Goal: Transaction & Acquisition: Purchase product/service

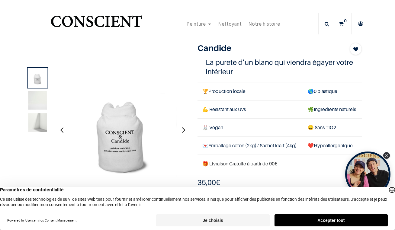
click at [217, 223] on button "Je choisis" at bounding box center [212, 220] width 113 height 12
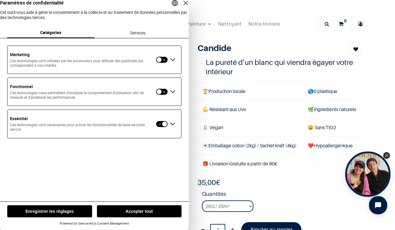
click at [86, 210] on button "Enregistrer les réglages" at bounding box center [49, 211] width 85 height 12
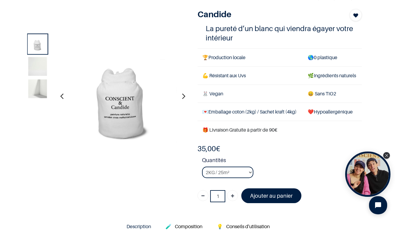
scroll to position [48, 0]
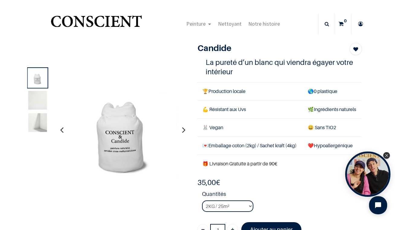
click at [39, 120] on img at bounding box center [37, 123] width 19 height 19
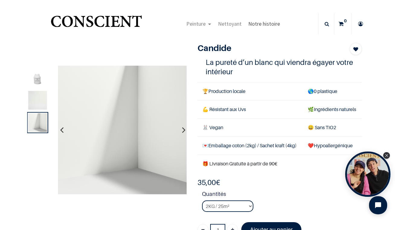
click at [260, 25] on span "Notre histoire" at bounding box center [264, 23] width 32 height 7
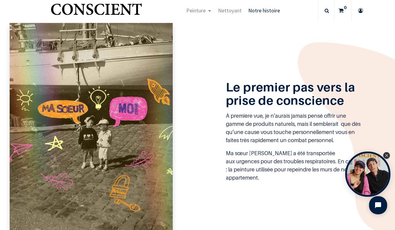
scroll to position [261, 0]
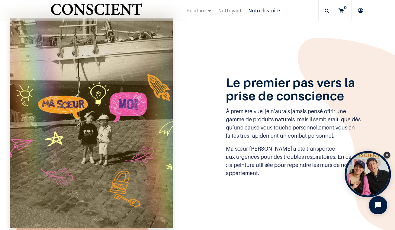
click at [368, 180] on div "Open Tolstoy widget" at bounding box center [368, 174] width 46 height 46
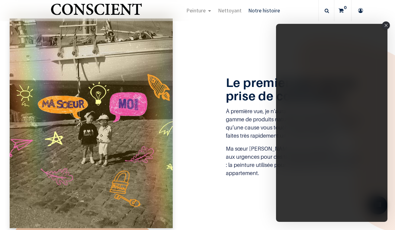
click at [222, 182] on div "Le premier pas vers la prise de conscience À première vue, je n’aurais jamais p…" at bounding box center [197, 123] width 383 height 210
click at [385, 25] on icon "Close" at bounding box center [385, 25] width 3 height 3
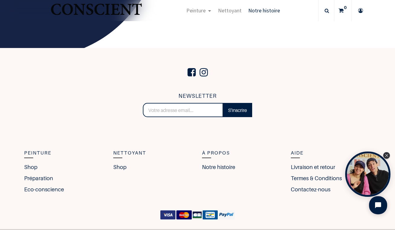
scroll to position [989, 0]
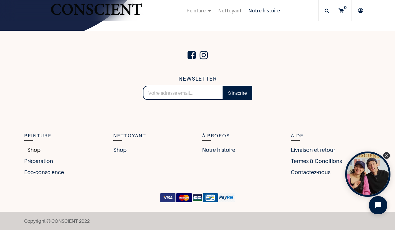
click at [31, 149] on link "Shop" at bounding box center [32, 150] width 16 height 8
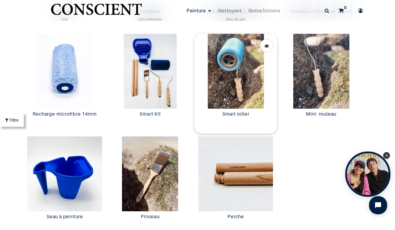
scroll to position [1122, 0]
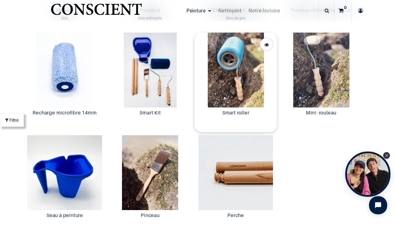
click at [242, 70] on img at bounding box center [235, 70] width 82 height 75
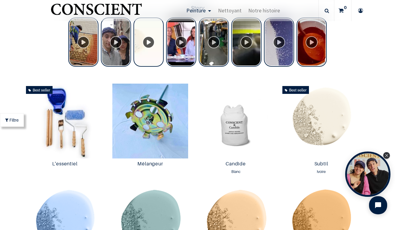
scroll to position [250, 0]
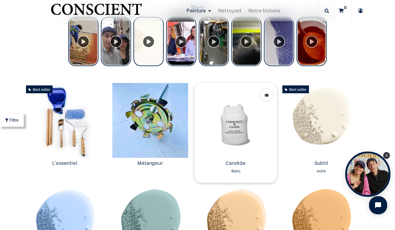
click at [238, 130] on img at bounding box center [235, 120] width 82 height 75
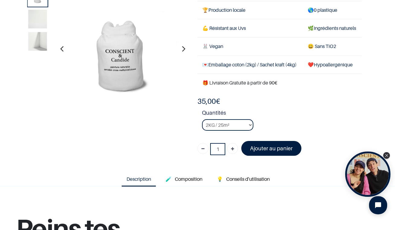
scroll to position [47, 0]
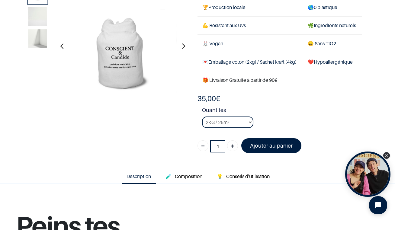
scroll to position [48, 0]
click option "4KG / 50m²" at bounding box center [0, 0] width 0 height 0
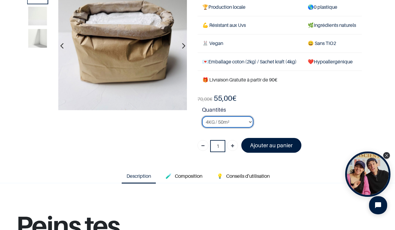
select select "1"
